Goal: Task Accomplishment & Management: Manage account settings

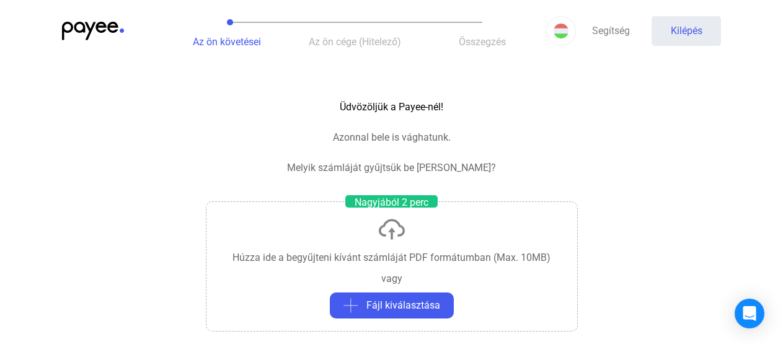
click at [87, 29] on img at bounding box center [93, 31] width 62 height 19
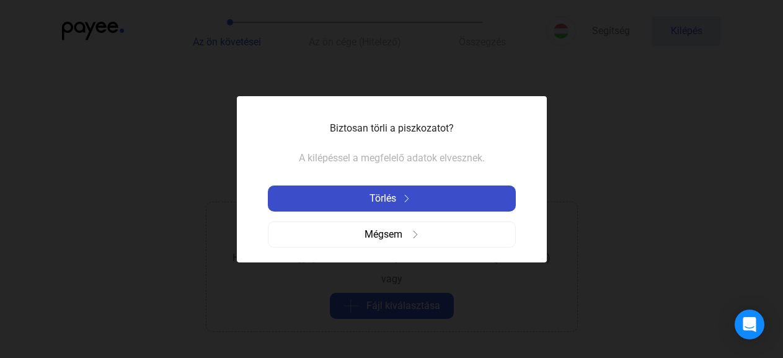
click at [418, 198] on div "Törlés" at bounding box center [391, 198] width 240 height 15
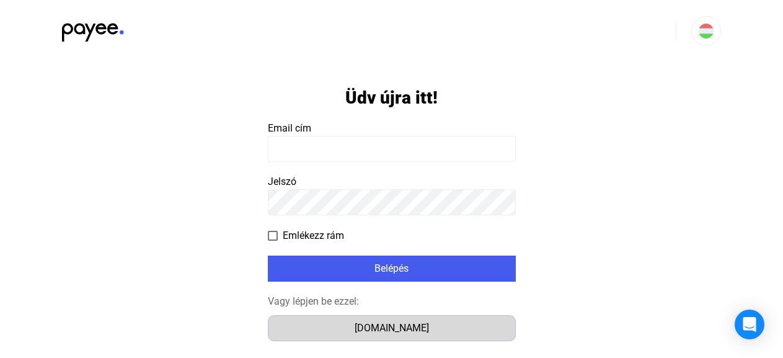
click at [388, 328] on div "[DOMAIN_NAME]" at bounding box center [391, 327] width 239 height 15
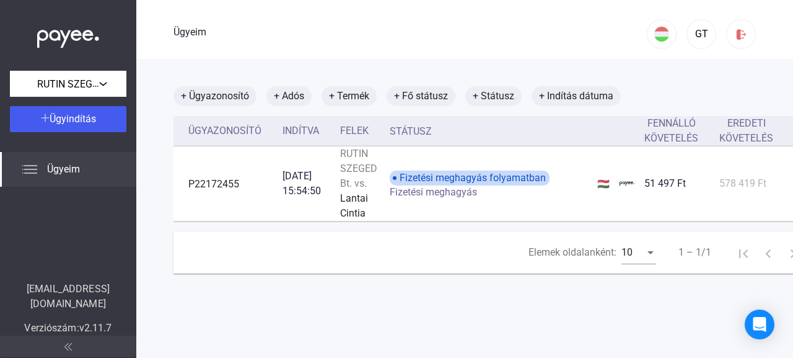
scroll to position [0, 90]
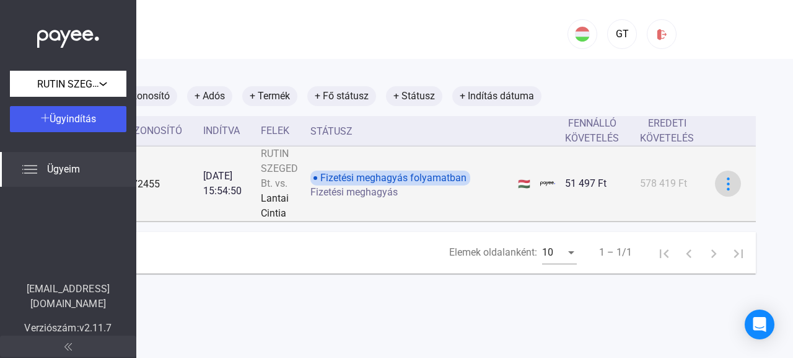
click at [722, 186] on img at bounding box center [728, 183] width 13 height 13
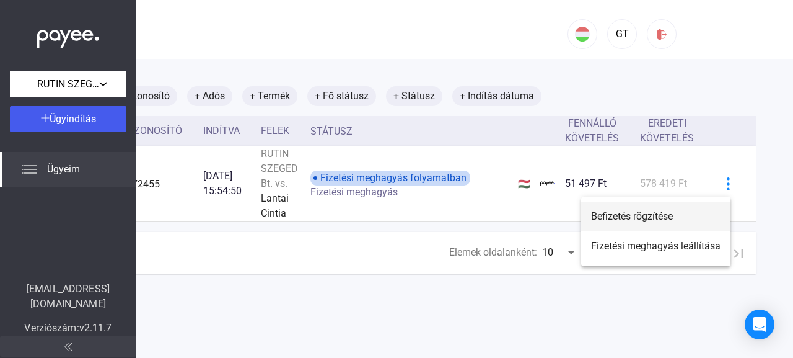
click at [630, 214] on font "Befizetés rögzítése" at bounding box center [632, 216] width 82 height 12
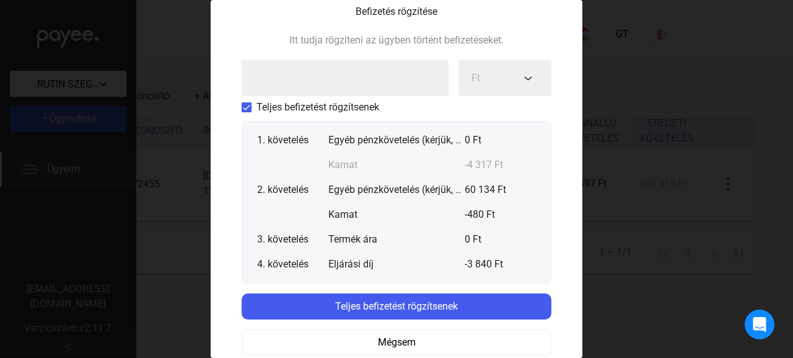
scroll to position [130, 0]
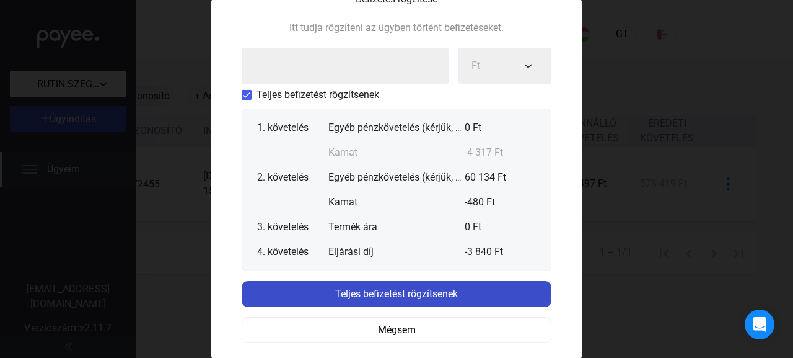
click at [441, 291] on font "Teljes befizetést rögzítsenek" at bounding box center [396, 294] width 123 height 12
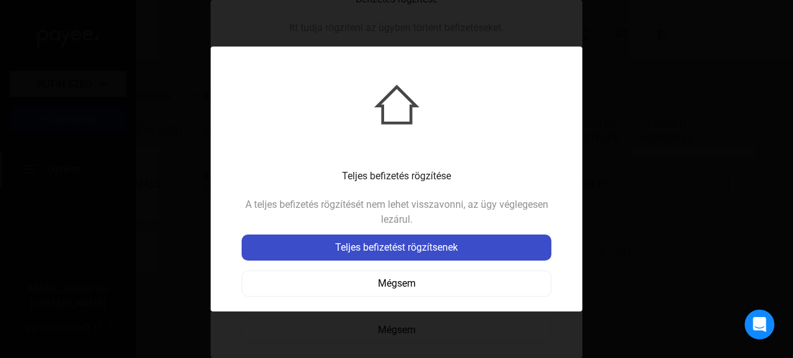
click at [400, 245] on font "Teljes befizetést rögzítsenek" at bounding box center [396, 247] width 123 height 12
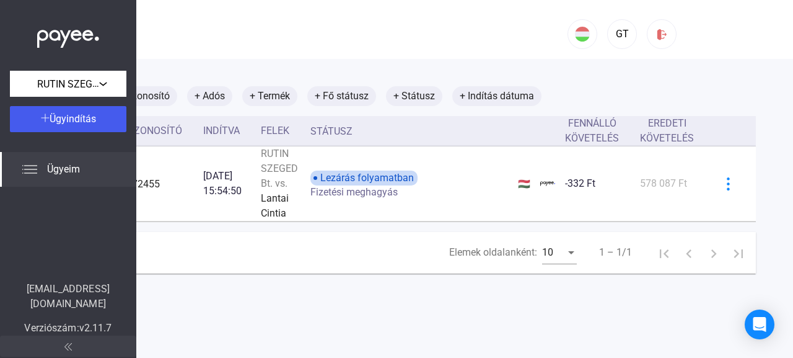
scroll to position [0, 90]
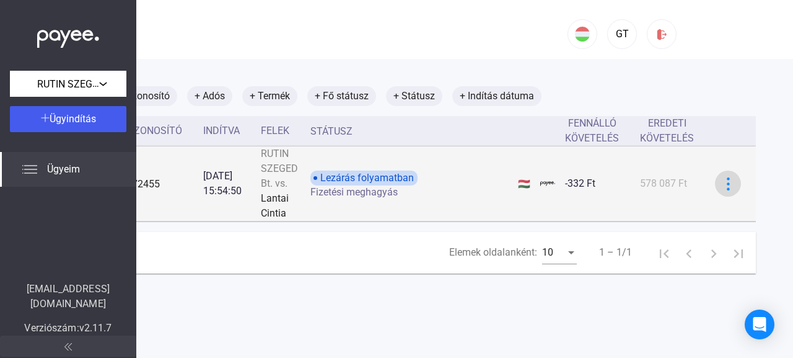
click at [722, 182] on img at bounding box center [728, 183] width 13 height 13
click at [716, 182] on div at bounding box center [396, 179] width 793 height 358
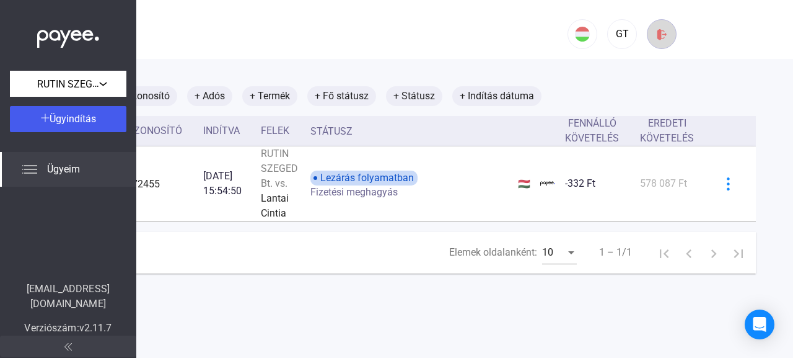
click at [656, 35] on img at bounding box center [662, 34] width 13 height 13
